Goal: Information Seeking & Learning: Find specific page/section

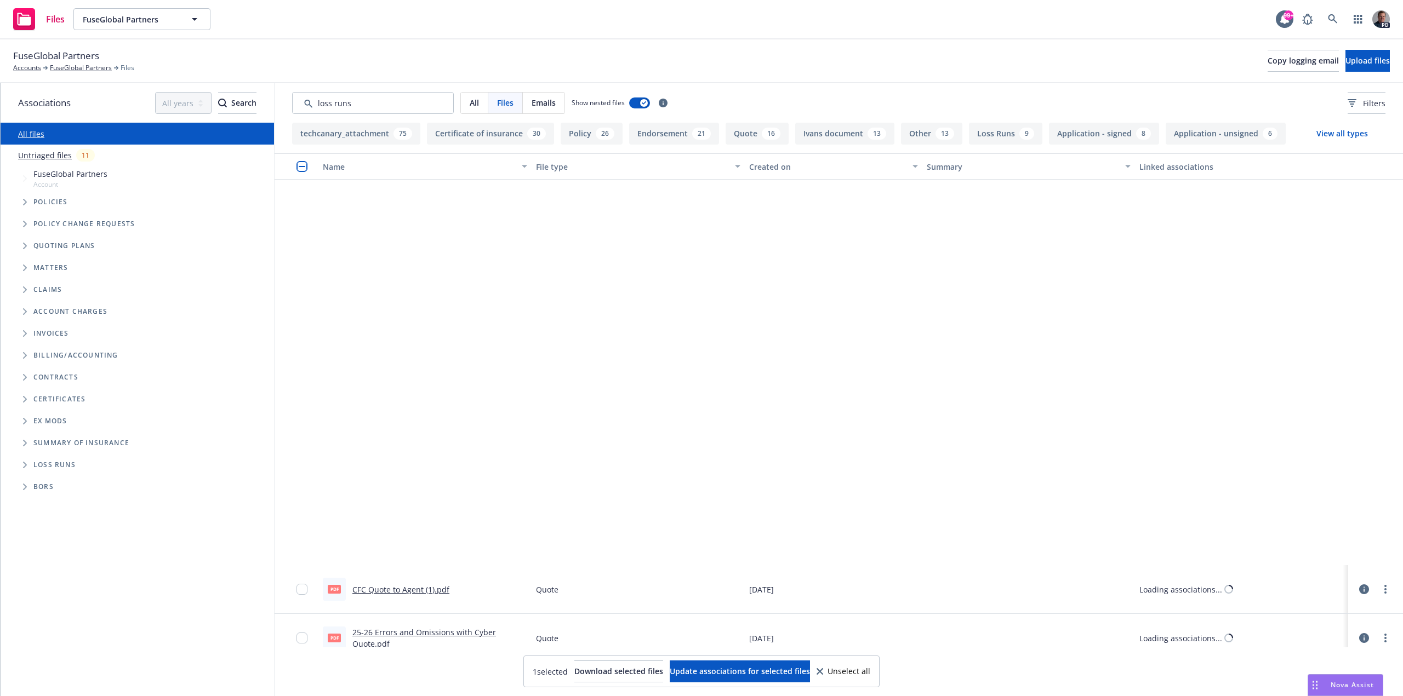
scroll to position [438, 0]
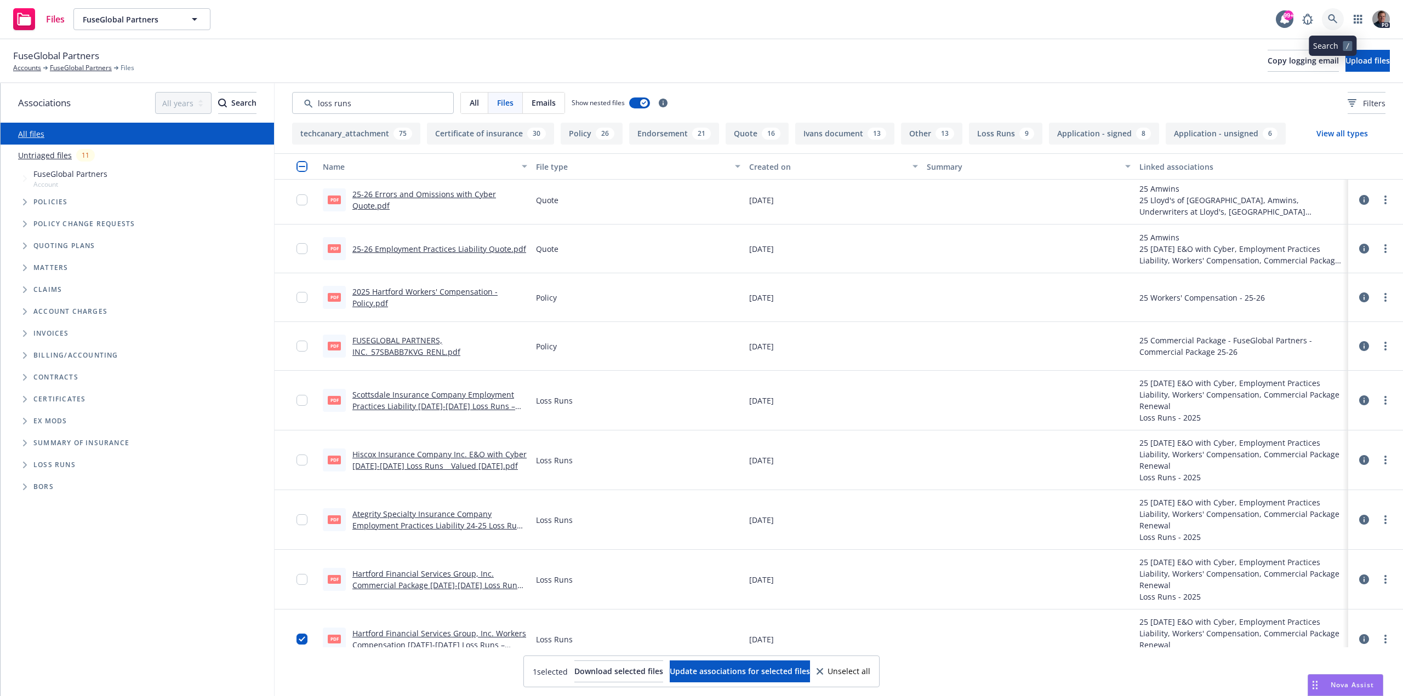
click at [1335, 19] on icon at bounding box center [1333, 19] width 10 height 10
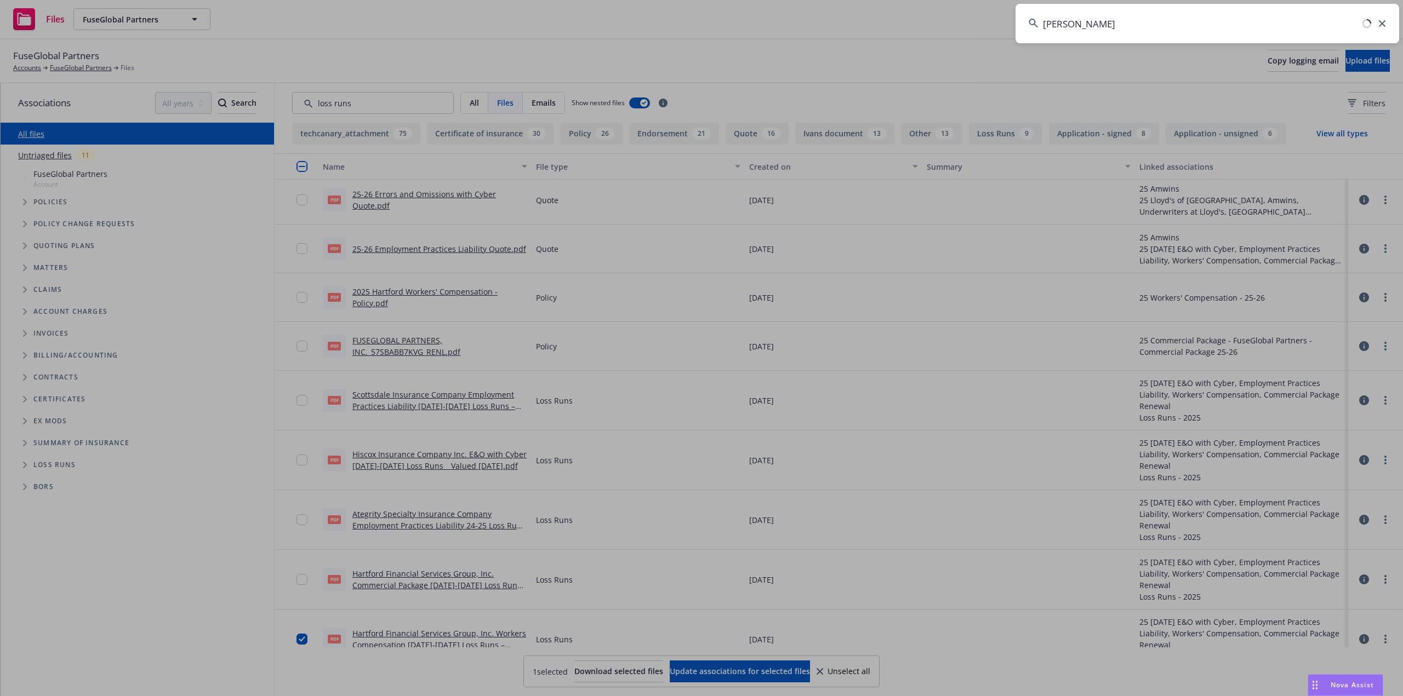
type input "theodore"
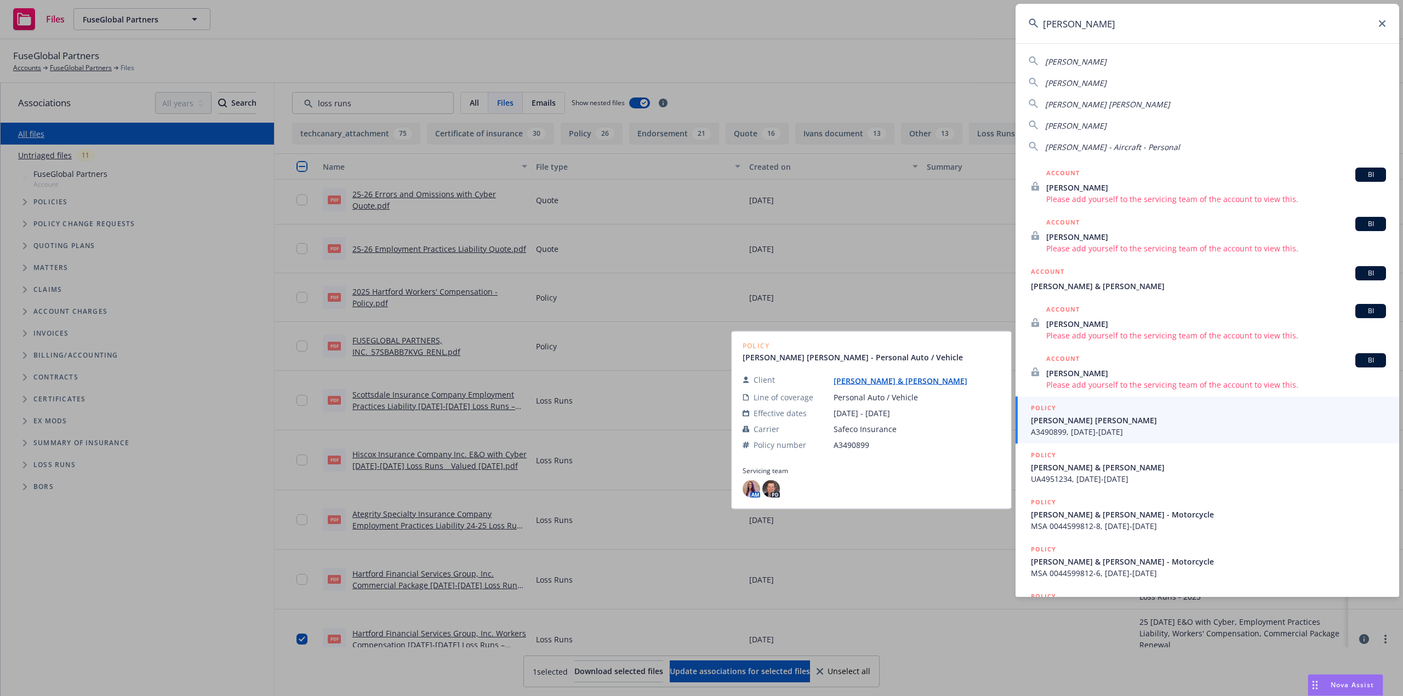
click at [1158, 420] on span "KYLE THEODORE TERESA M THEODORE" at bounding box center [1208, 421] width 355 height 12
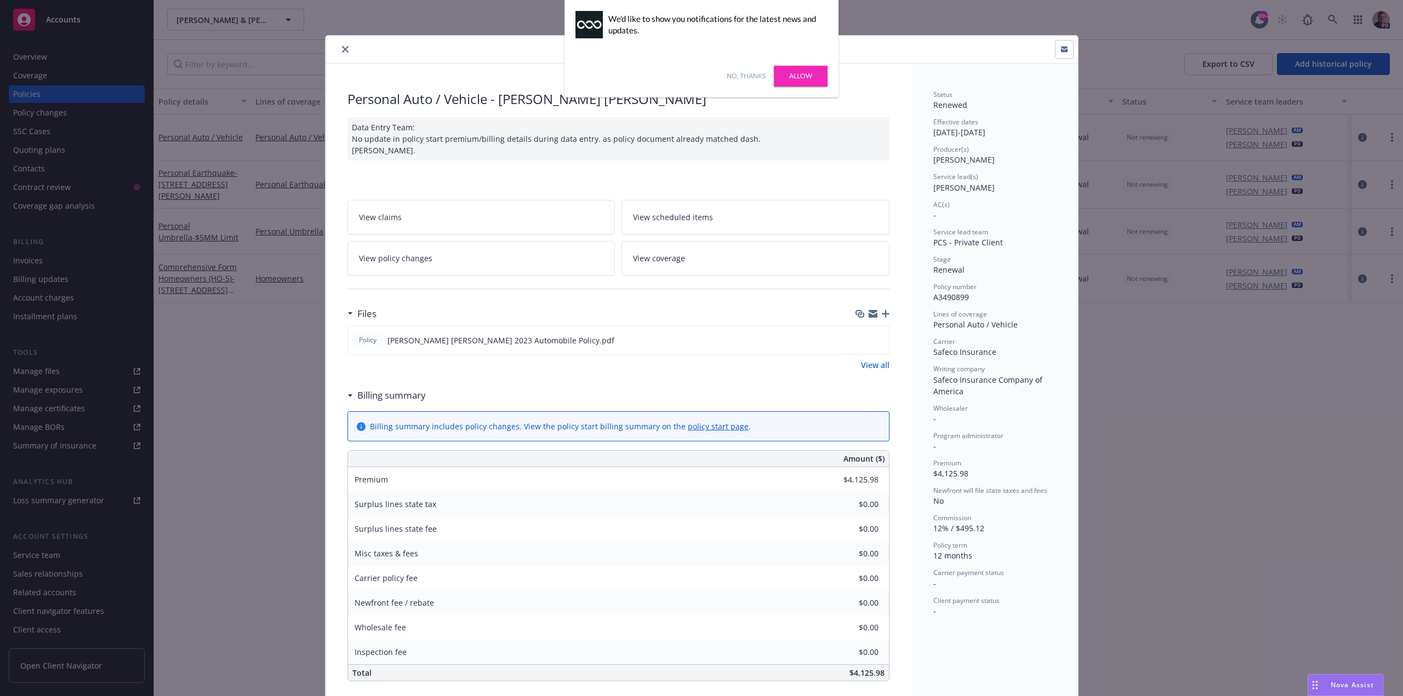
click at [342, 47] on icon "close" at bounding box center [345, 49] width 7 height 7
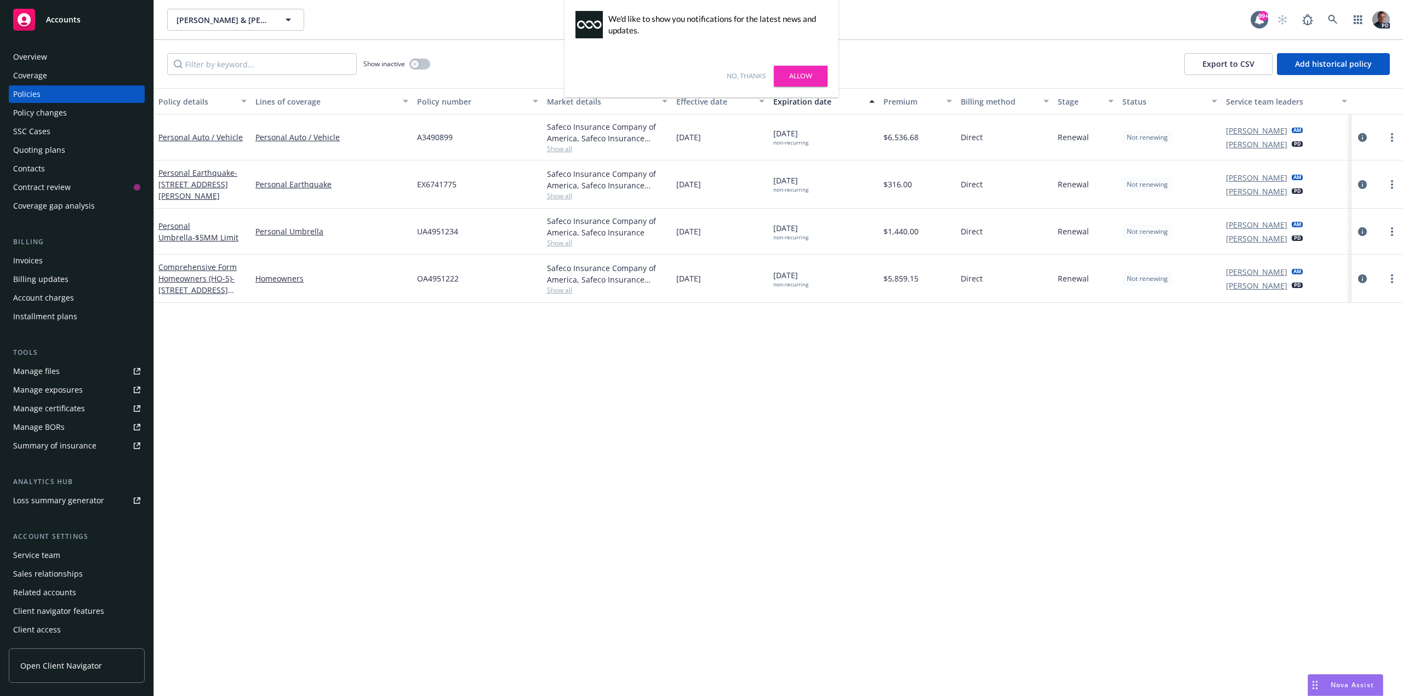
click at [809, 72] on link "Allow" at bounding box center [801, 76] width 54 height 21
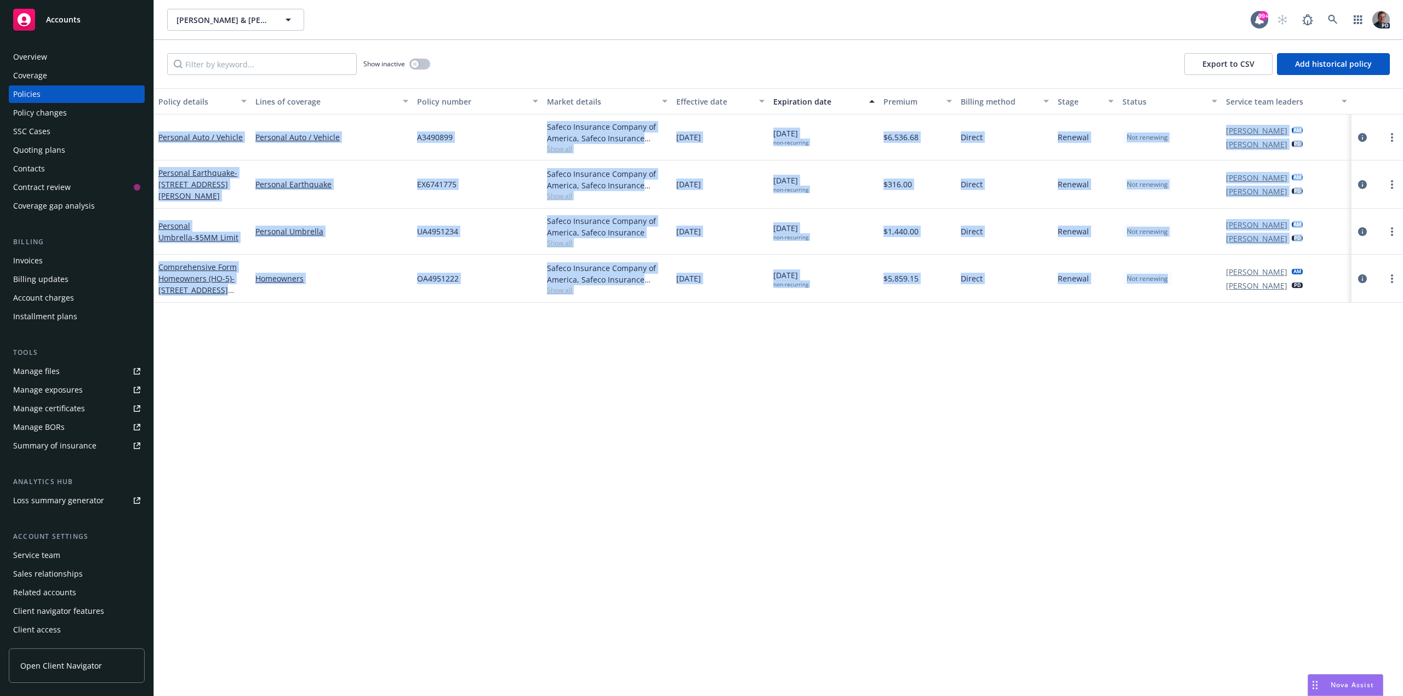
drag, startPoint x: 1199, startPoint y: 283, endPoint x: 247, endPoint y: 232, distance: 953.7
click at [161, 106] on div "Policy details Lines of coverage Policy number Market details Effective date Ex…" at bounding box center [778, 392] width 1249 height 608
click at [626, 508] on div "Policy details Lines of coverage Policy number Market details Effective date Ex…" at bounding box center [778, 392] width 1249 height 608
